Goal: Check status: Check status

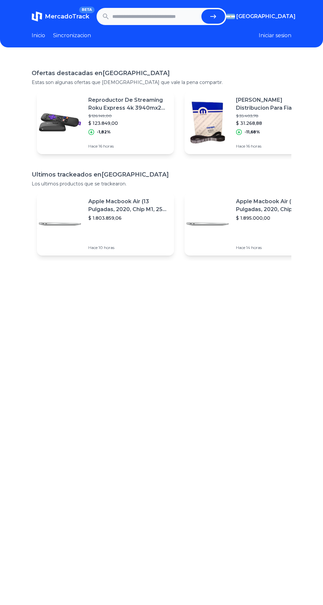
click at [161, 15] on input "text" at bounding box center [155, 16] width 86 height 14
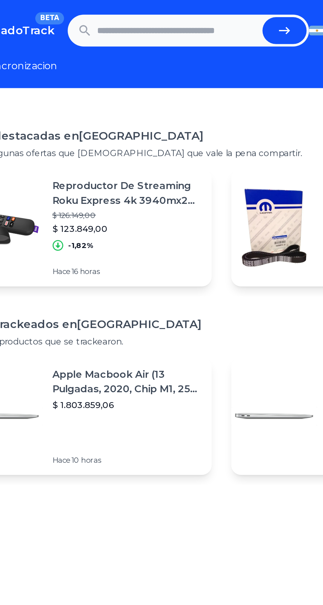
paste input "**********"
click at [209, 17] on button "submit" at bounding box center [213, 16] width 24 height 14
type input "**********"
